Goal: Information Seeking & Learning: Learn about a topic

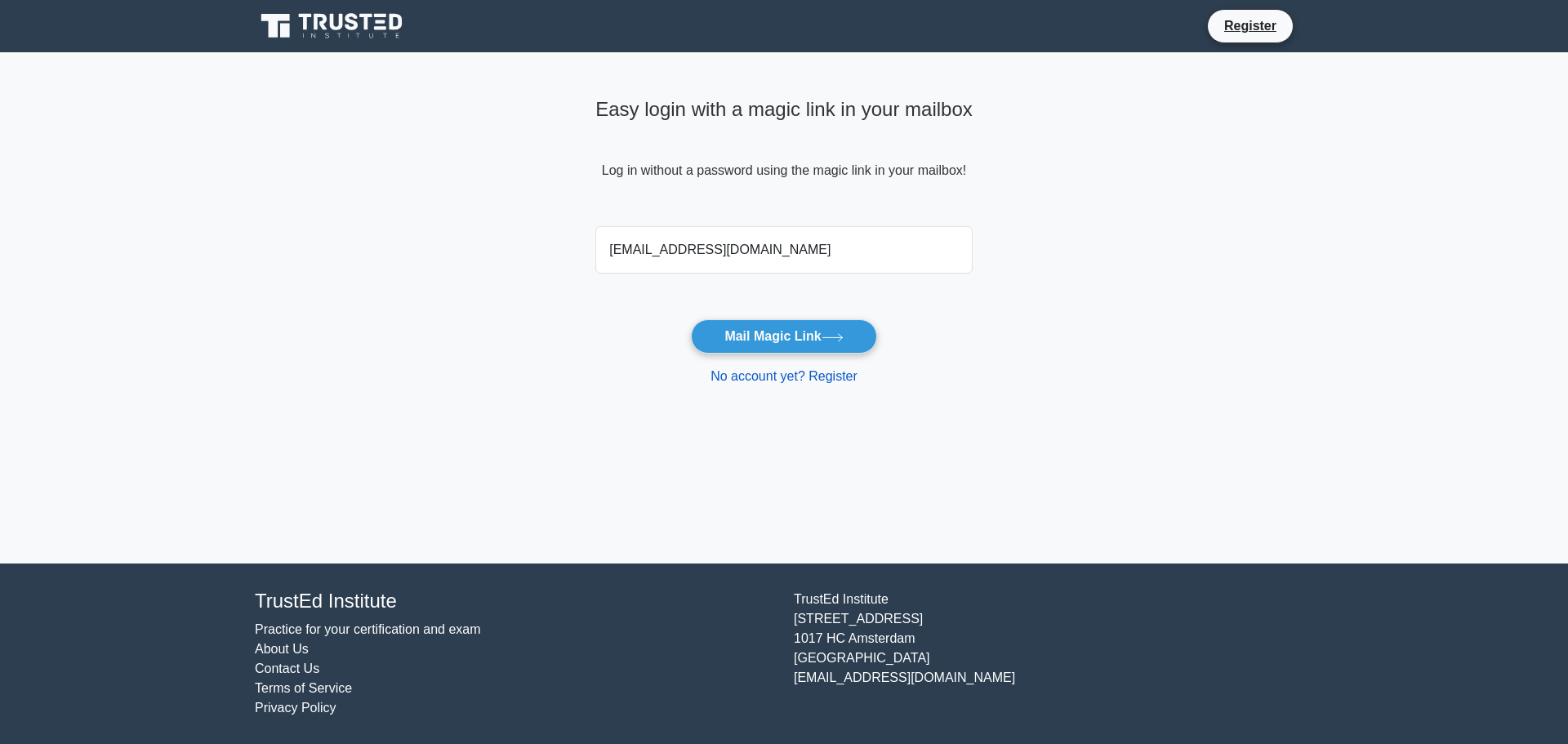
click at [798, 381] on link "No account yet? Register" at bounding box center [784, 376] width 147 height 14
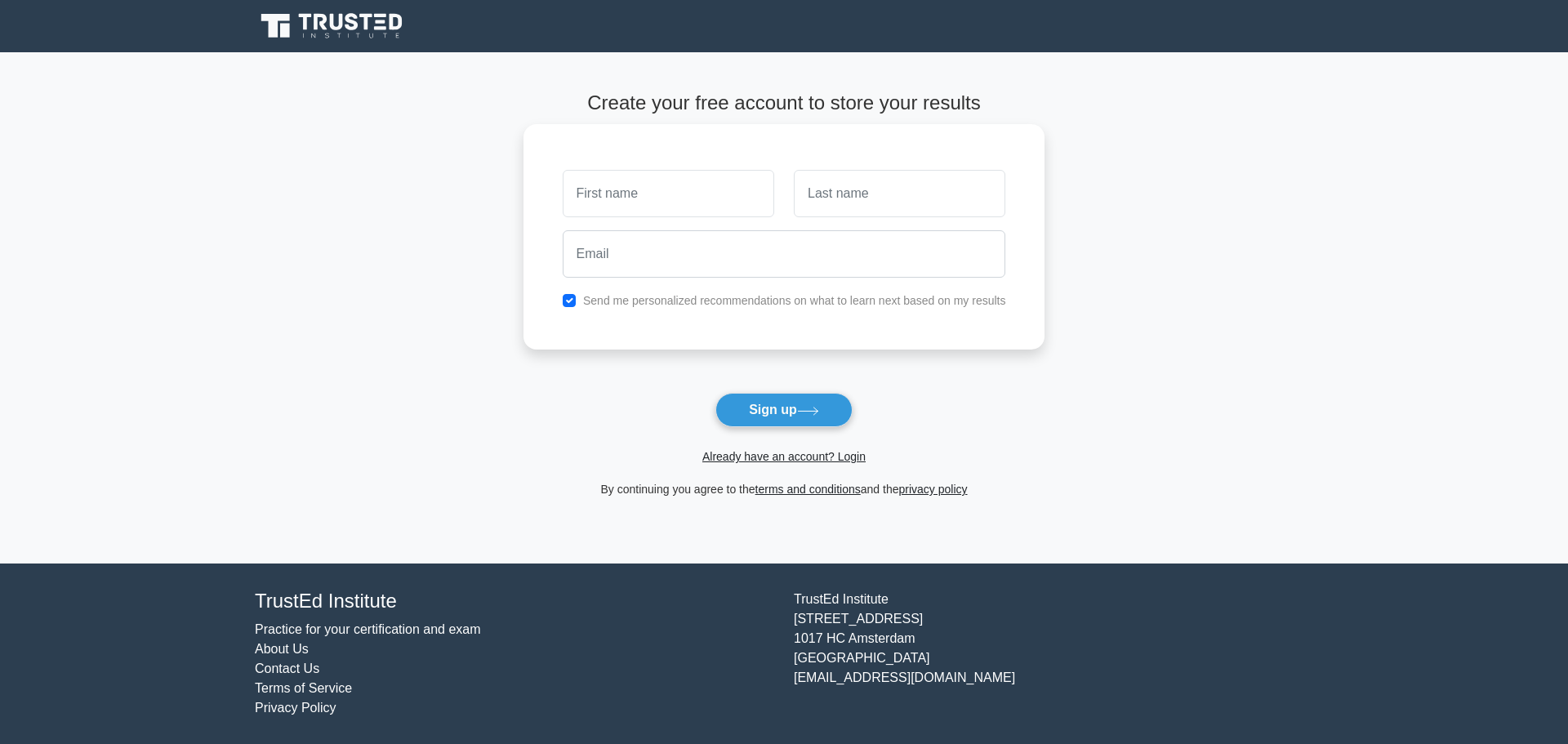
click at [653, 192] on input "text" at bounding box center [668, 194] width 212 height 47
click at [653, 190] on input "Niles" at bounding box center [668, 194] width 212 height 47
type input "Nilesh"
click at [923, 202] on input "text" at bounding box center [899, 194] width 212 height 47
type input "[PERSON_NAME]"
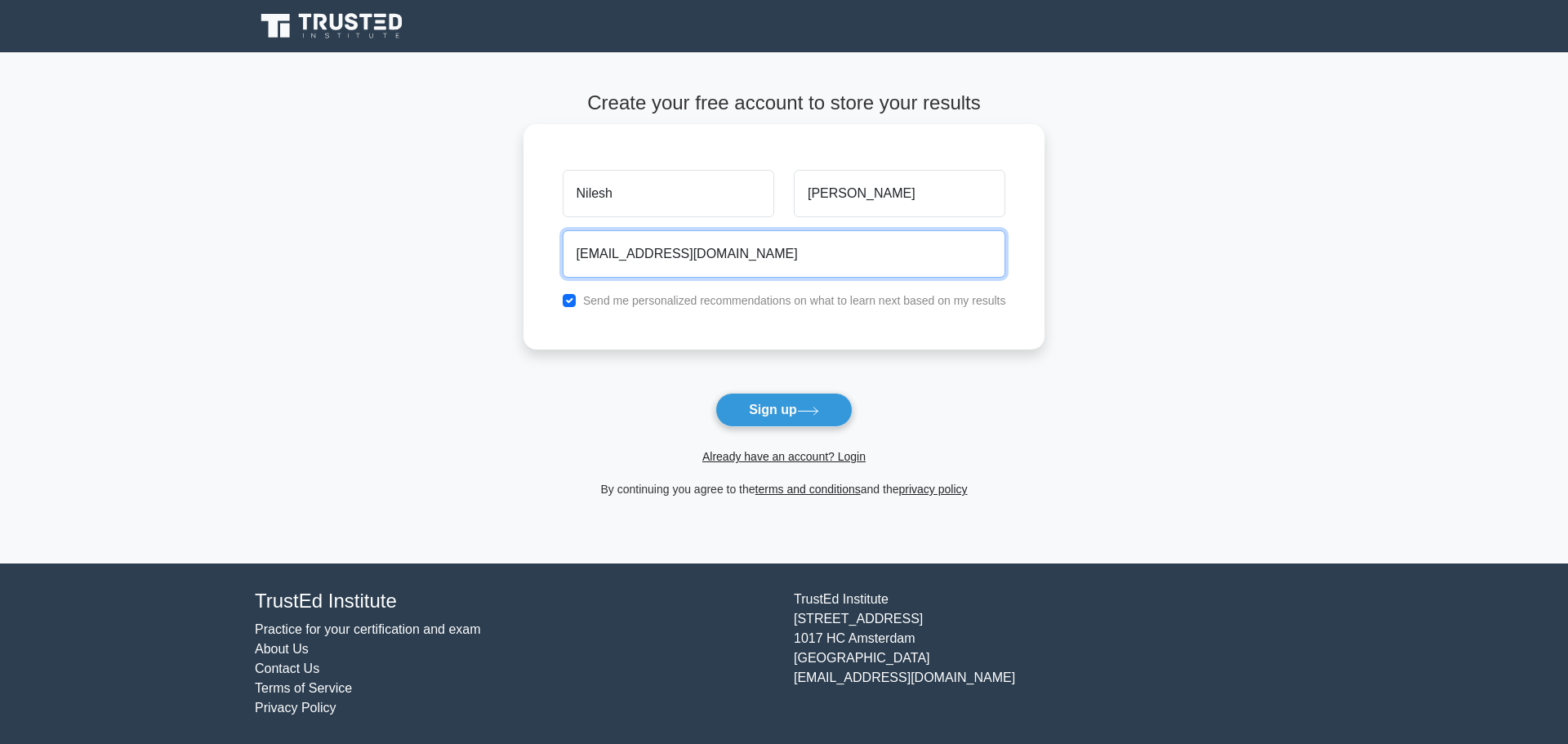
type input "[EMAIL_ADDRESS][DOMAIN_NAME]"
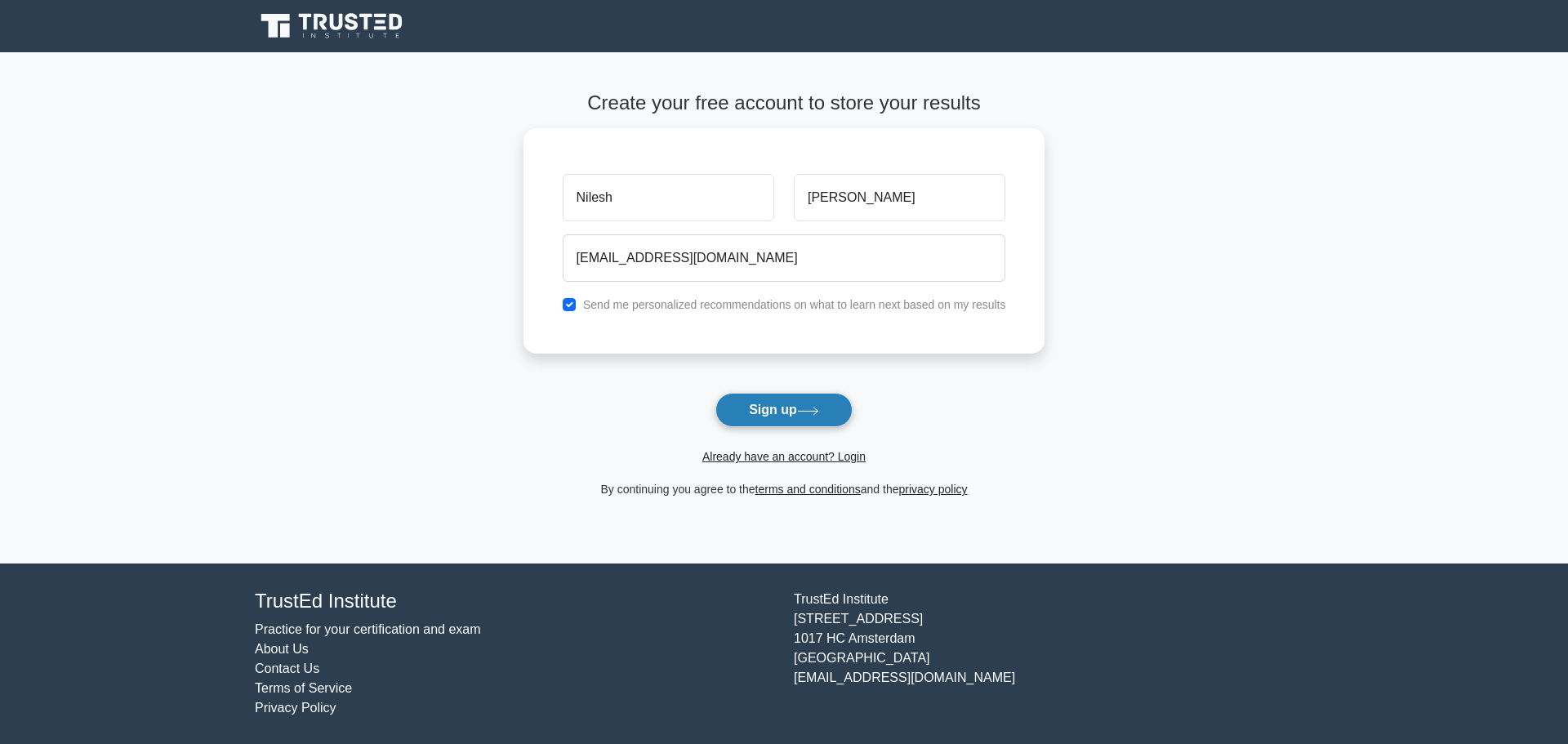
click at [770, 410] on button "Sign up" at bounding box center [784, 410] width 137 height 34
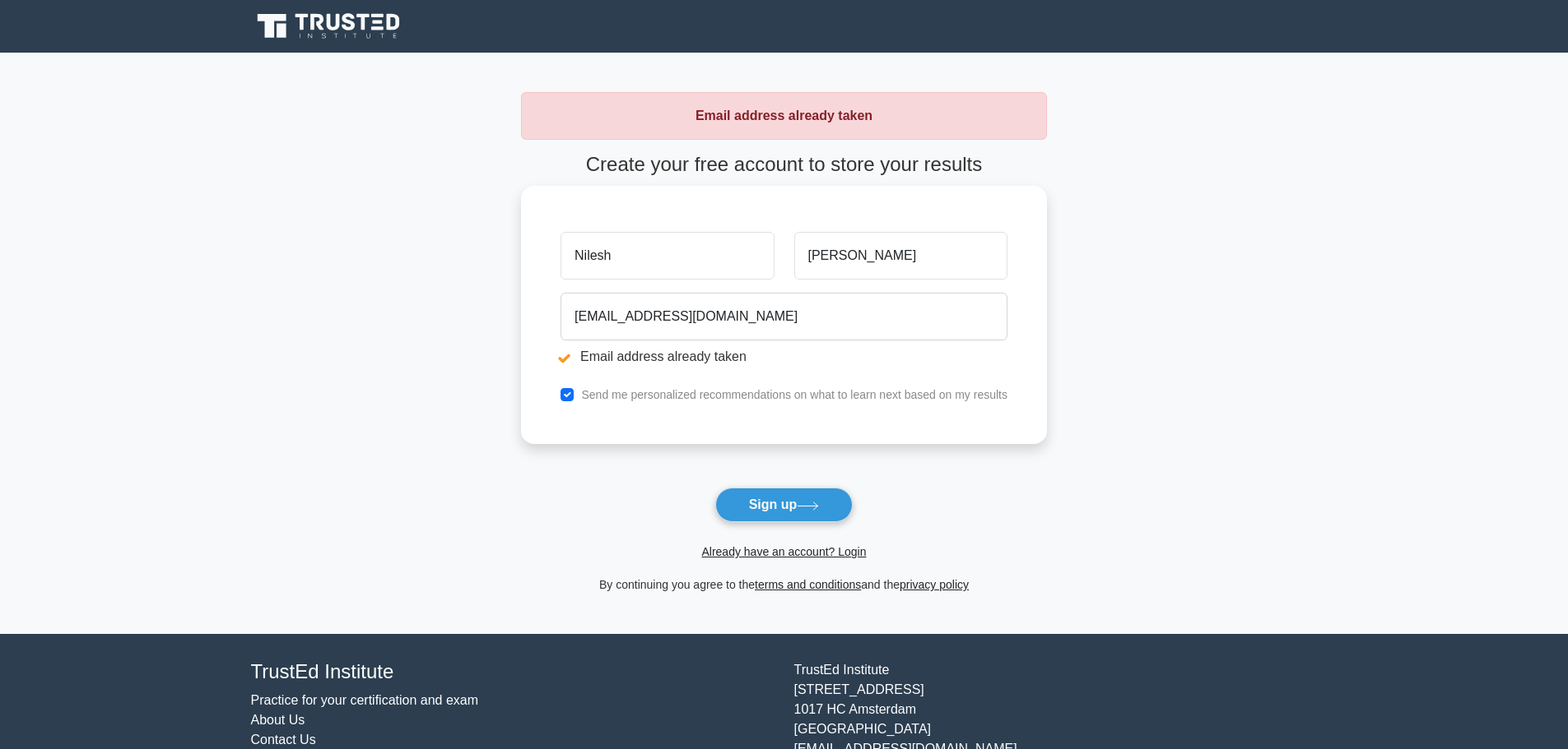
drag, startPoint x: 0, startPoint y: 0, endPoint x: 777, endPoint y: 412, distance: 879.5
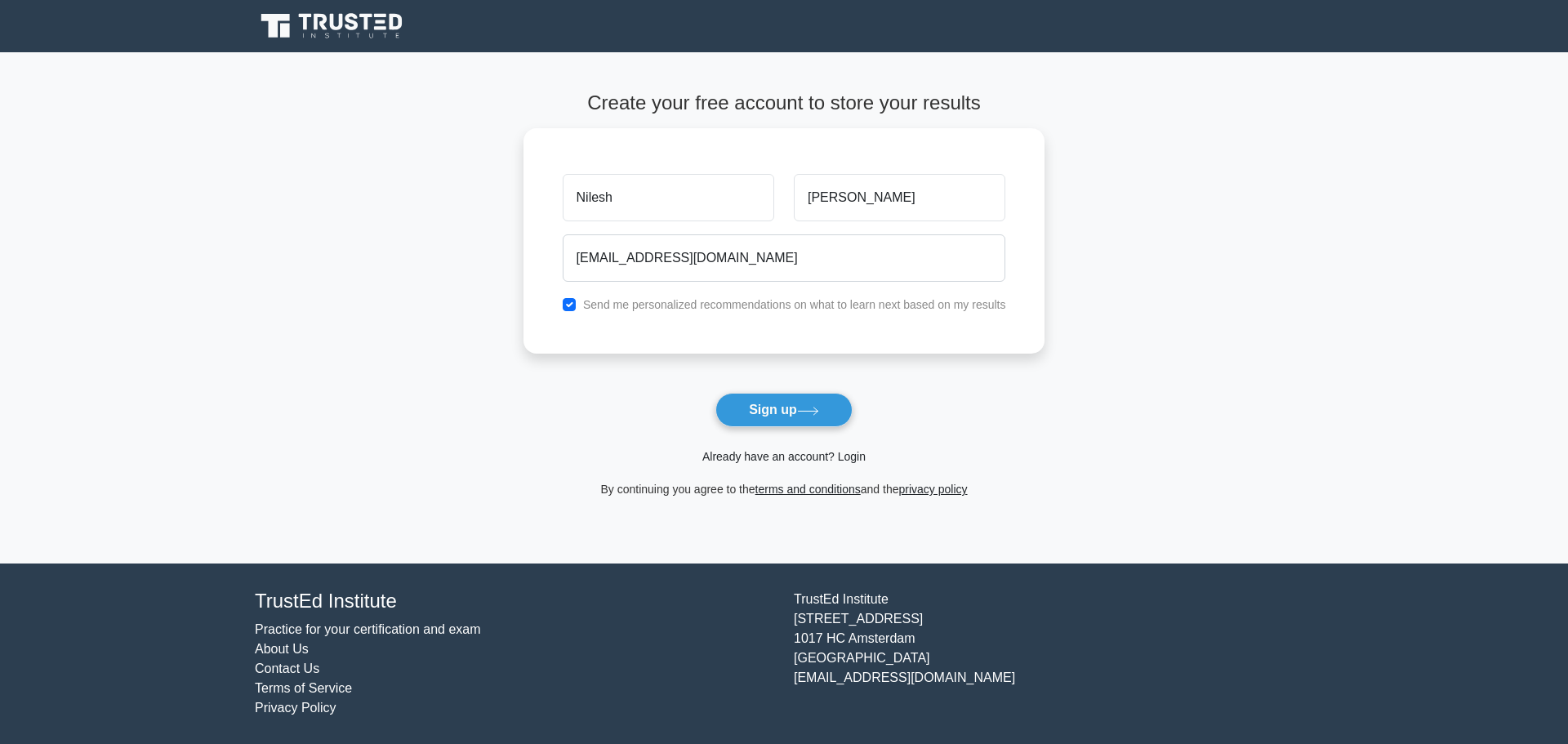
click at [753, 463] on link "Already have an account? Login" at bounding box center [784, 457] width 164 height 13
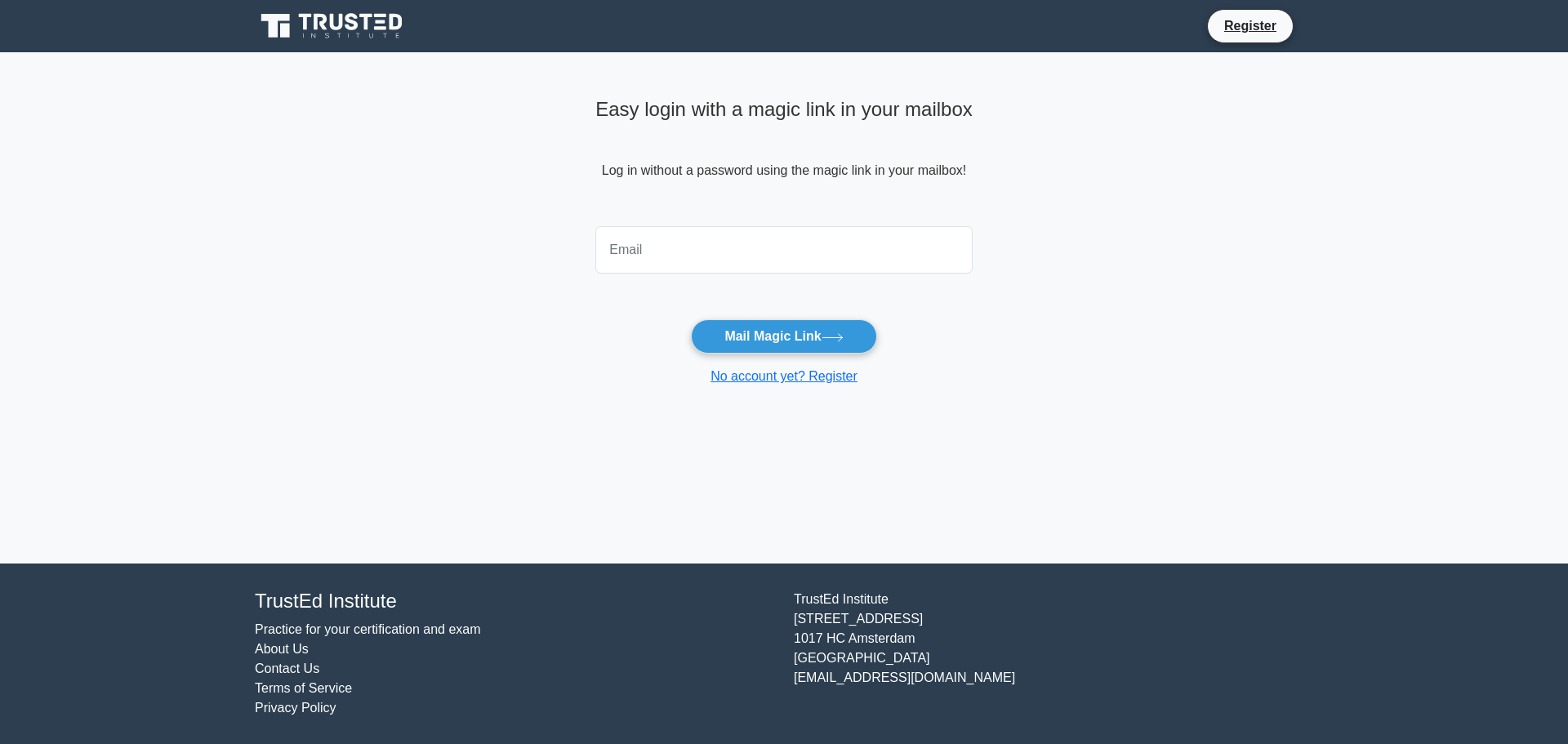
click at [644, 255] on input "email" at bounding box center [783, 250] width 377 height 47
click at [657, 256] on input "email" at bounding box center [783, 250] width 377 height 47
click at [781, 340] on button "Mail Magic Link" at bounding box center [783, 337] width 185 height 34
click at [649, 259] on input "email" at bounding box center [783, 250] width 377 height 47
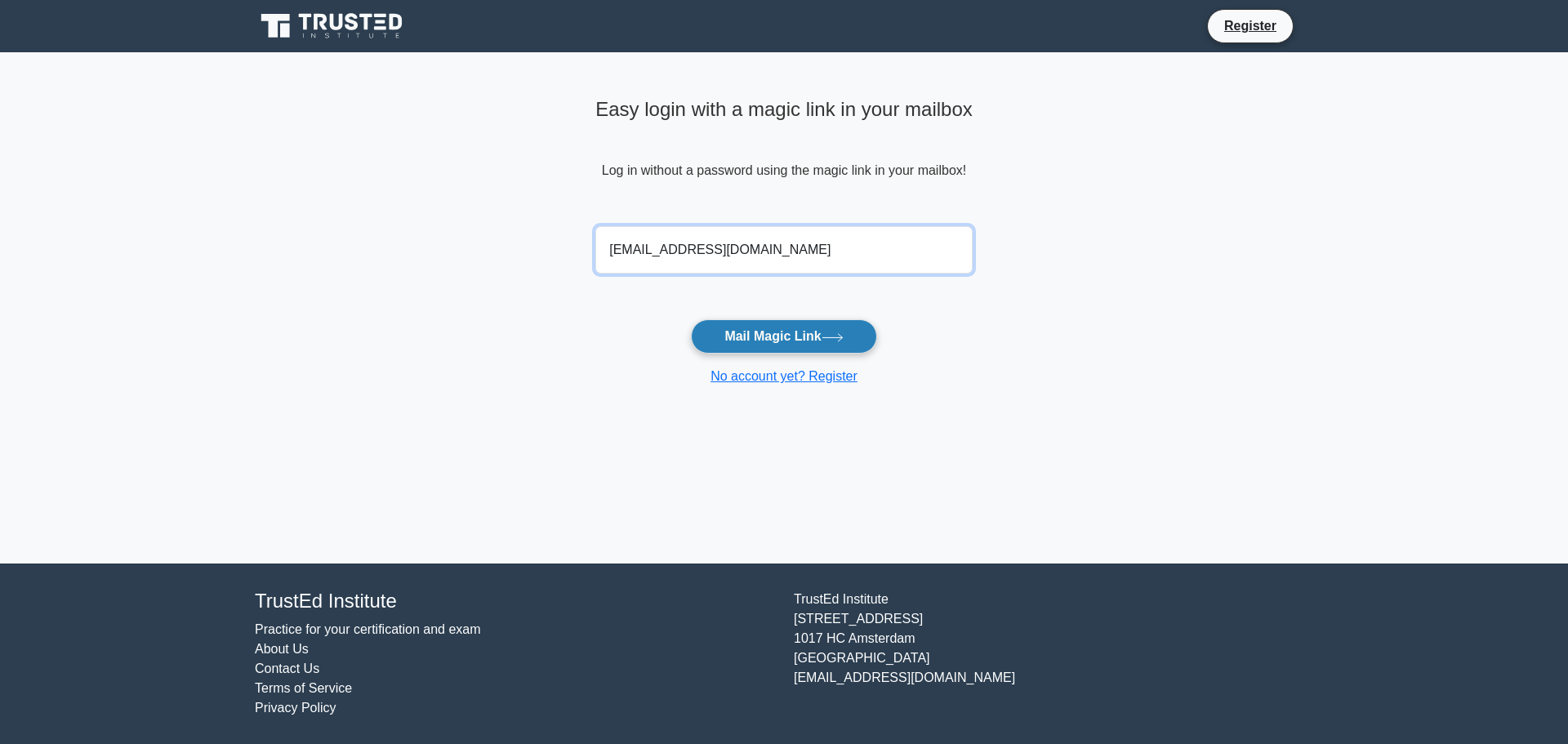
type input "nkhimani@hotmail.com"
click at [797, 330] on button "Mail Magic Link" at bounding box center [783, 337] width 185 height 34
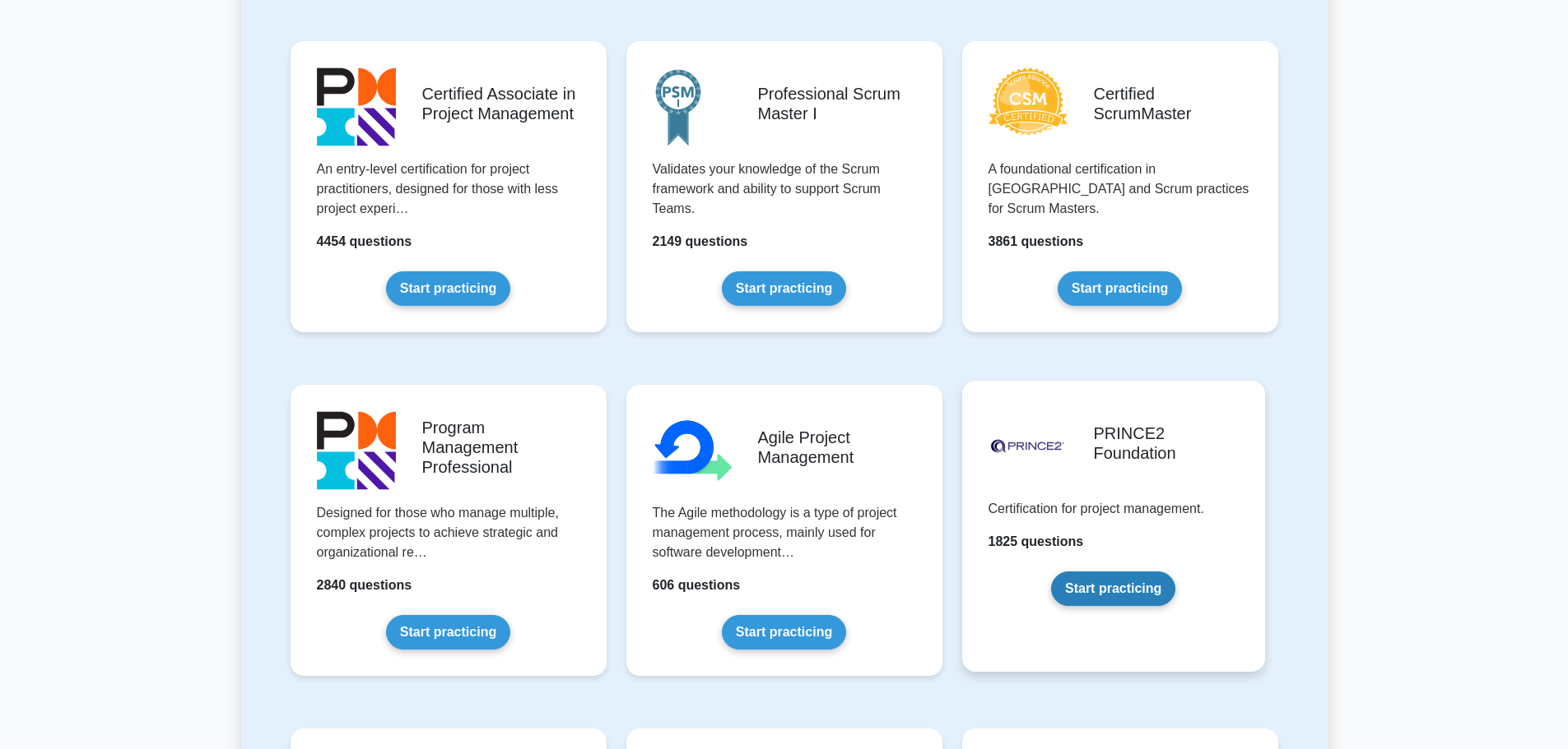
scroll to position [905, 0]
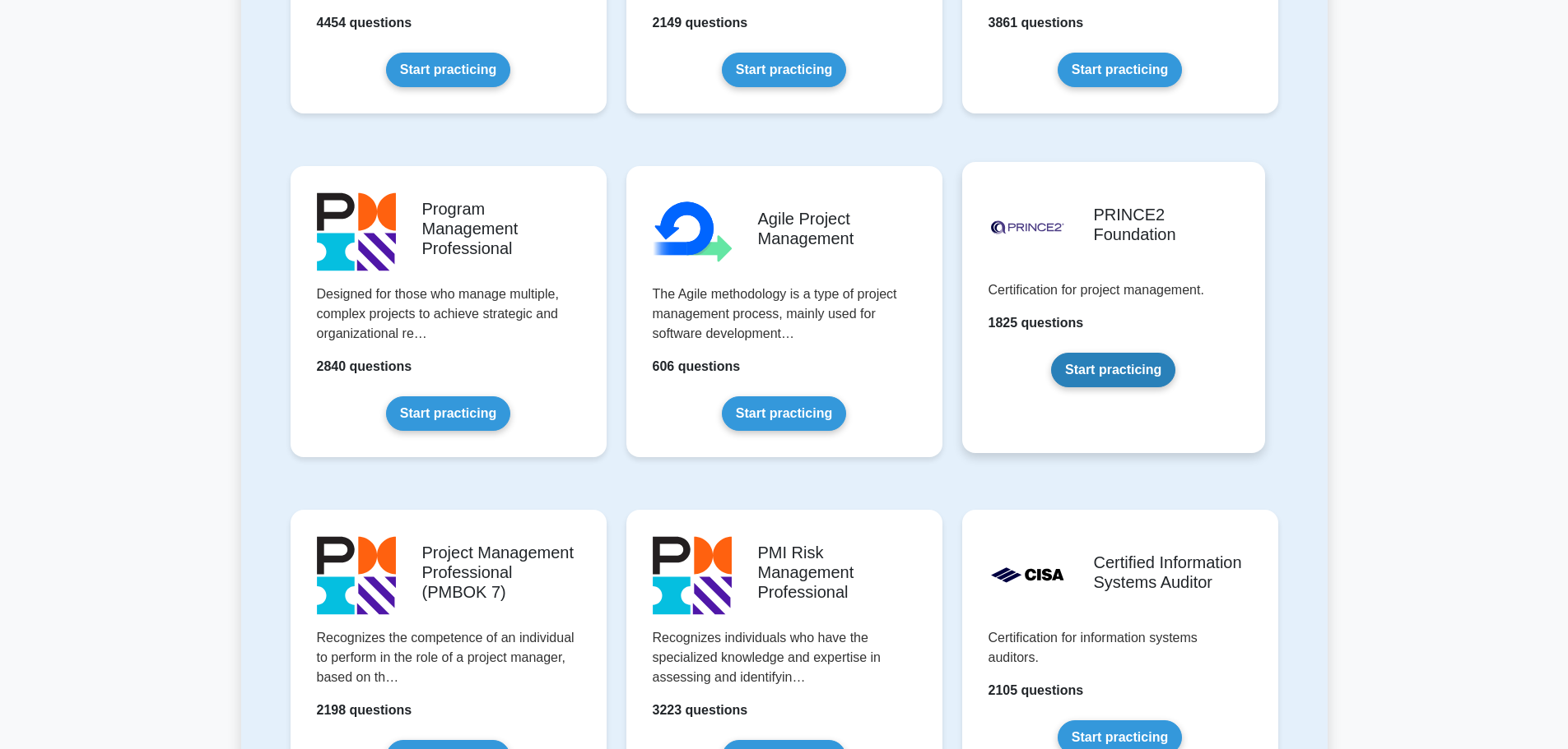
click at [1129, 370] on link "Start practicing" at bounding box center [1112, 370] width 124 height 34
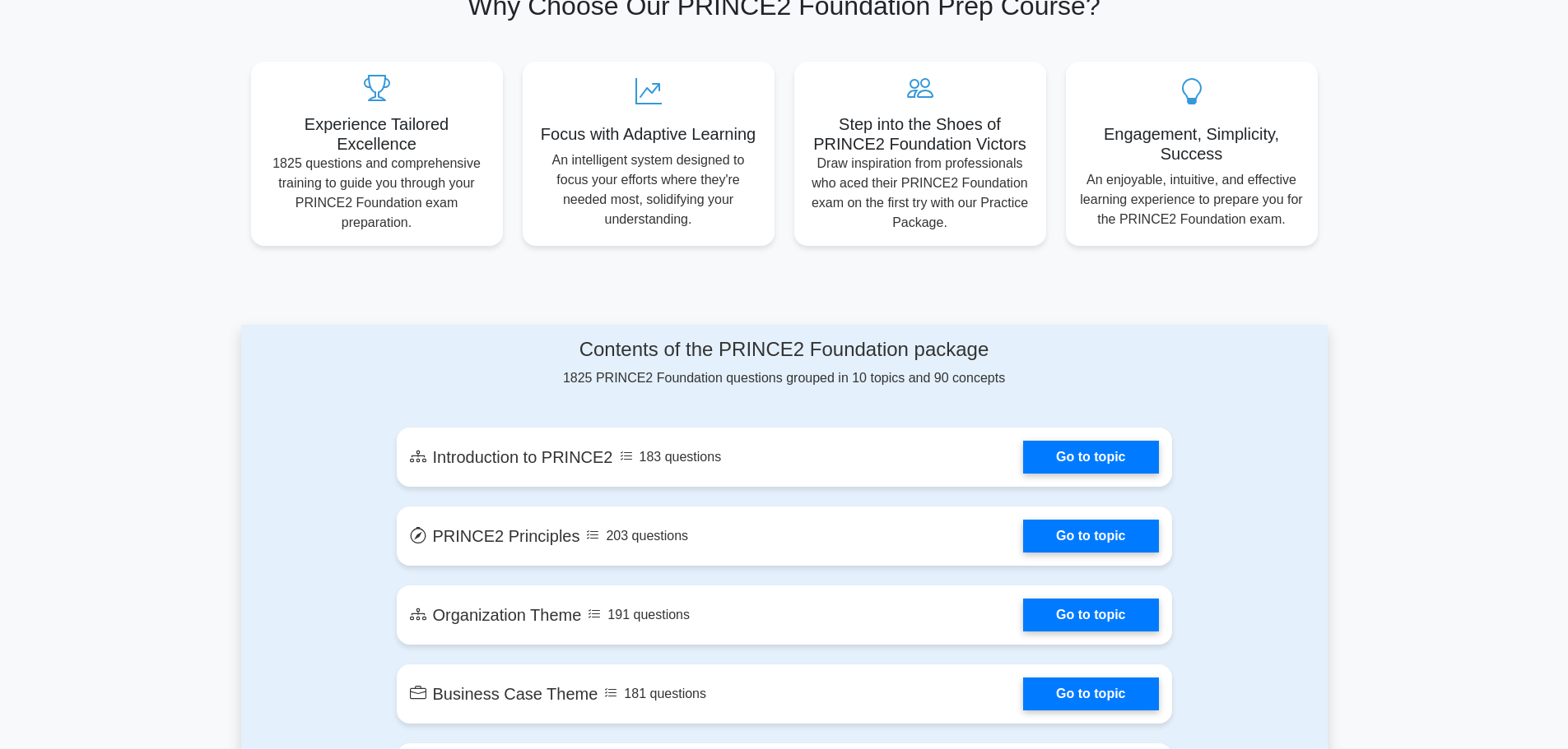
scroll to position [658, 0]
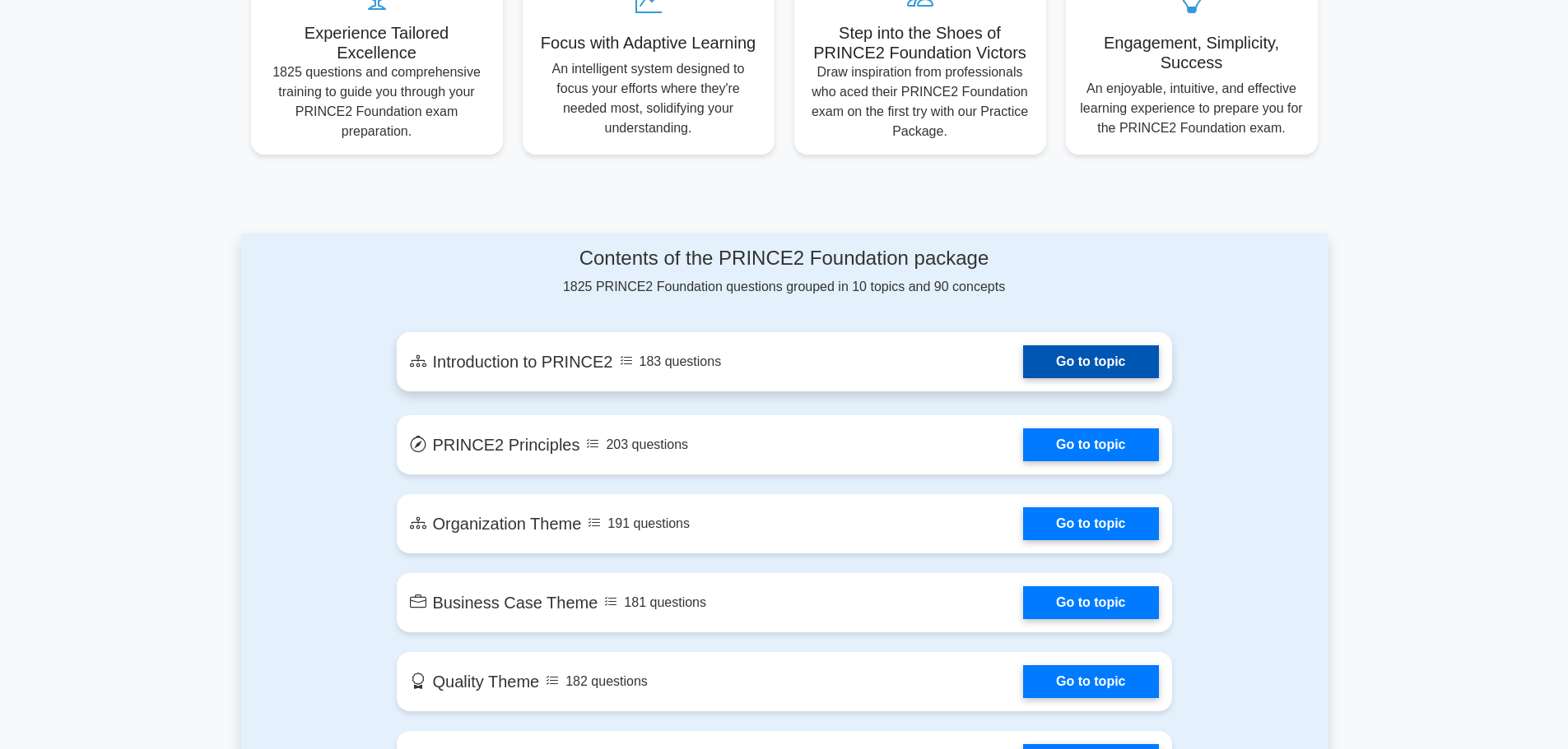
click at [1101, 366] on link "Go to topic" at bounding box center [1090, 362] width 135 height 33
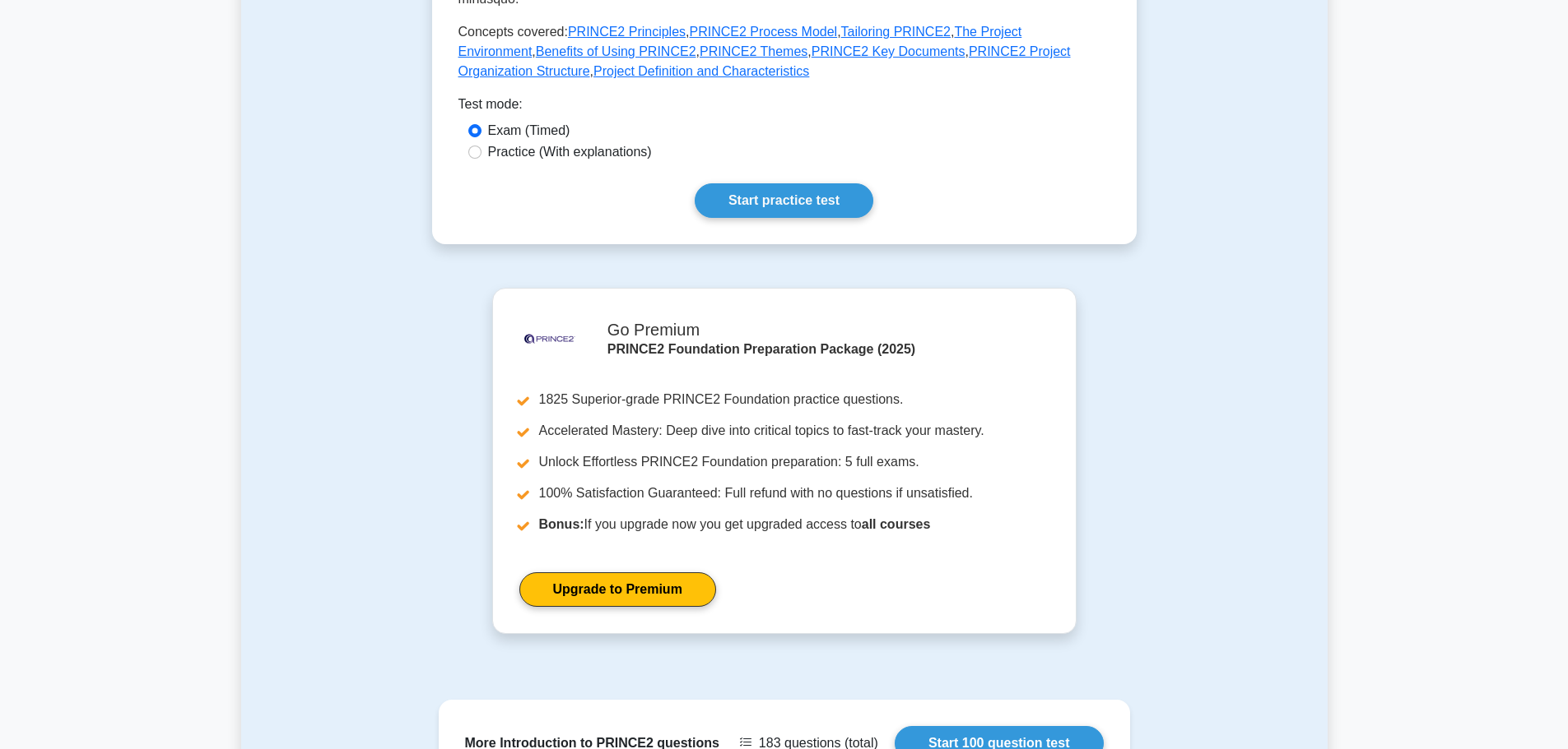
scroll to position [740, 0]
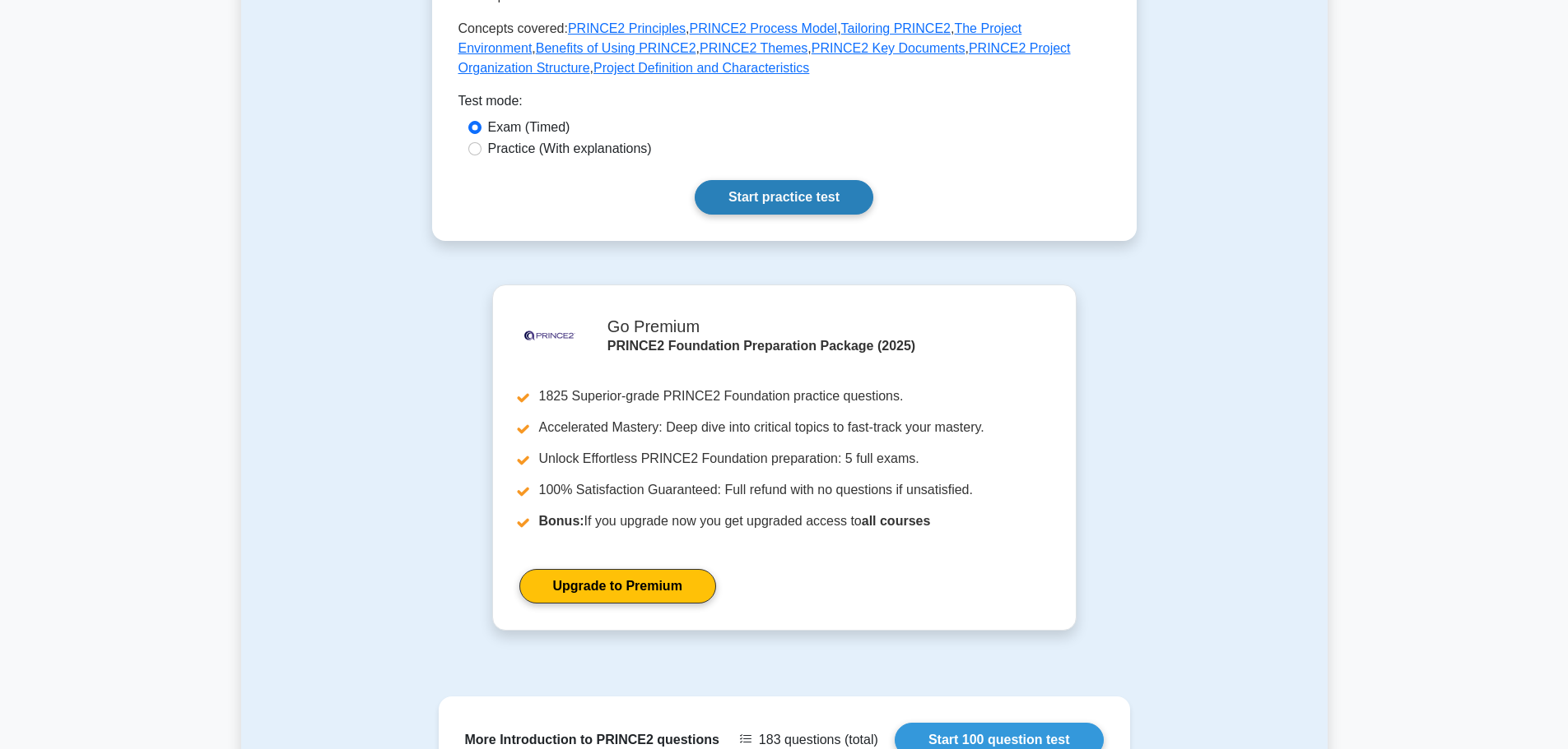
click at [794, 182] on link "Start practice test" at bounding box center [784, 197] width 179 height 34
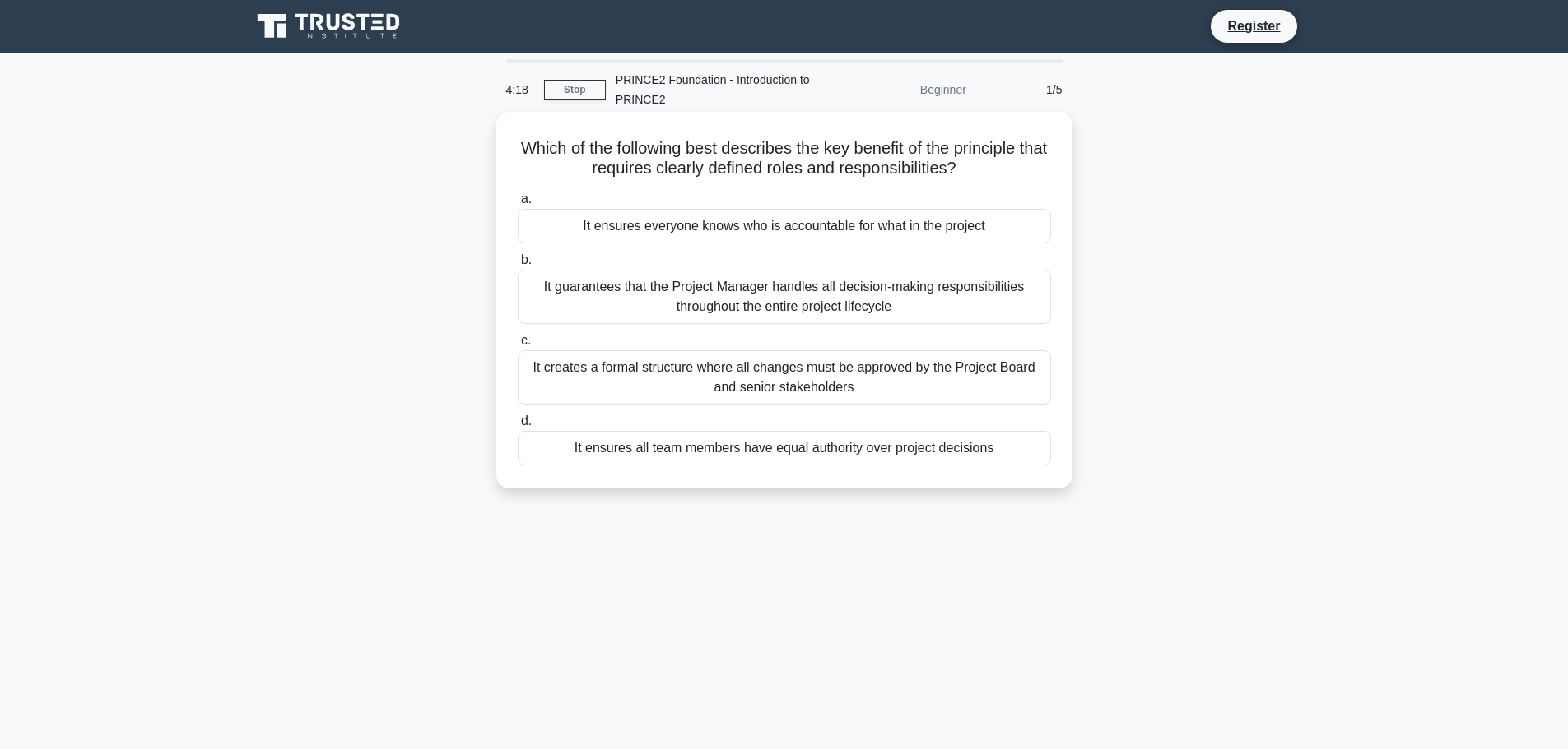
click at [881, 365] on div "It creates a formal structure where all changes must be approved by the Project…" at bounding box center [784, 377] width 533 height 54
click at [517, 347] on input "c. It creates a formal structure where all changes must be approved by the Proj…" at bounding box center [517, 340] width 0 height 10
